Goal: Find specific page/section: Find specific page/section

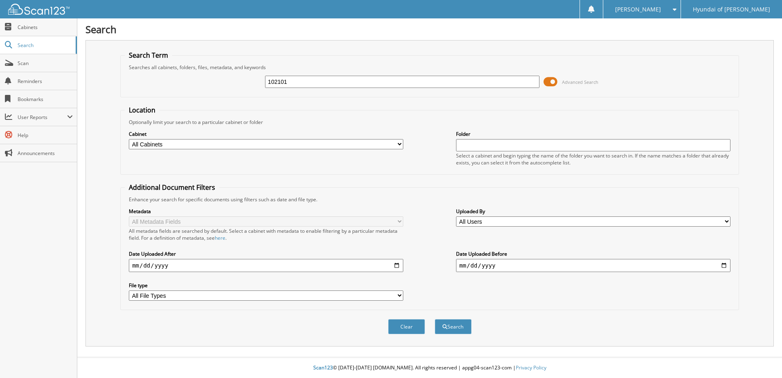
type input "102101"
click at [435, 319] on button "Search" at bounding box center [453, 326] width 37 height 15
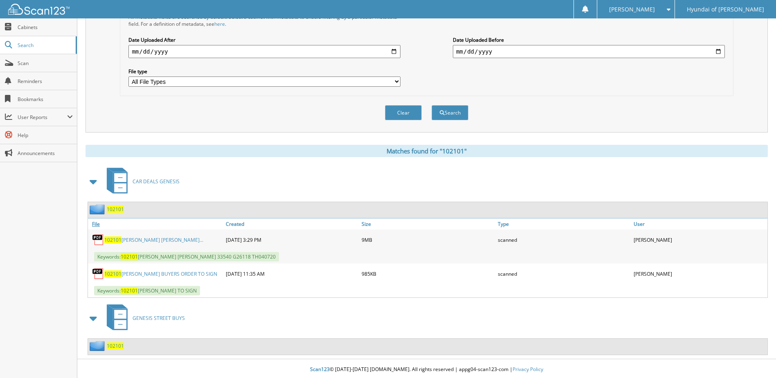
scroll to position [216, 0]
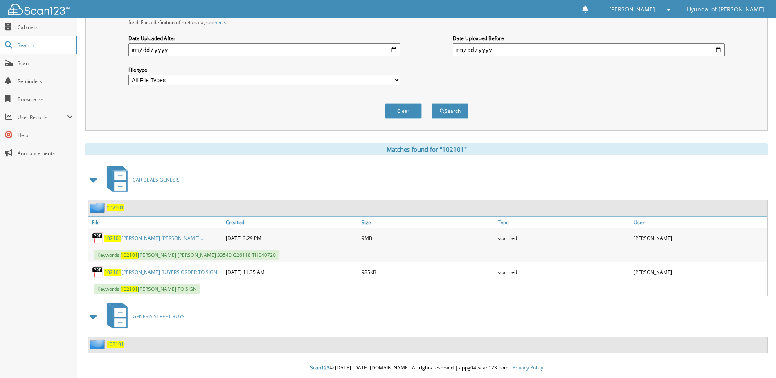
click at [165, 238] on link "102101 [PERSON_NAME] [PERSON_NAME]..." at bounding box center [153, 238] width 99 height 7
click at [37, 63] on span "Scan" at bounding box center [45, 63] width 55 height 7
